Goal: Navigation & Orientation: Find specific page/section

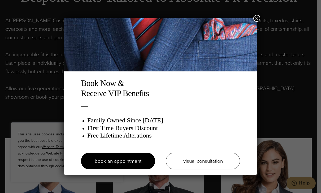
click at [257, 16] on button "×" at bounding box center [256, 18] width 7 height 7
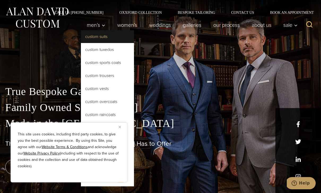
click at [88, 36] on link "Custom Suits" at bounding box center [107, 36] width 53 height 13
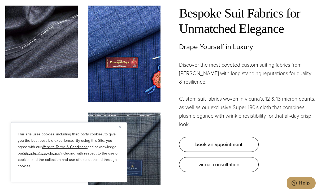
scroll to position [1385, 0]
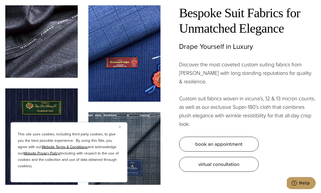
click at [17, 98] on img at bounding box center [41, 137] width 72 height 96
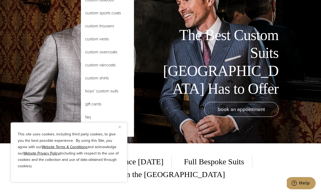
scroll to position [49, 0]
click at [91, 130] on link "Oxxford Collection New" at bounding box center [107, 130] width 53 height 13
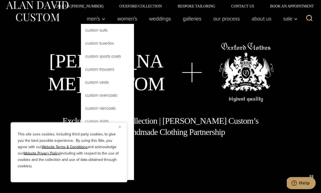
scroll to position [6, 0]
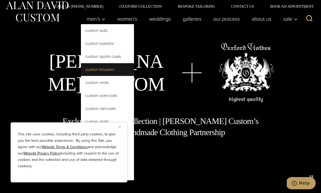
click at [86, 69] on link "Custom Trousers" at bounding box center [107, 69] width 53 height 13
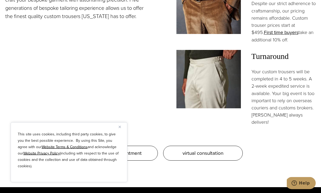
scroll to position [475, 0]
